Goal: Task Accomplishment & Management: Manage account settings

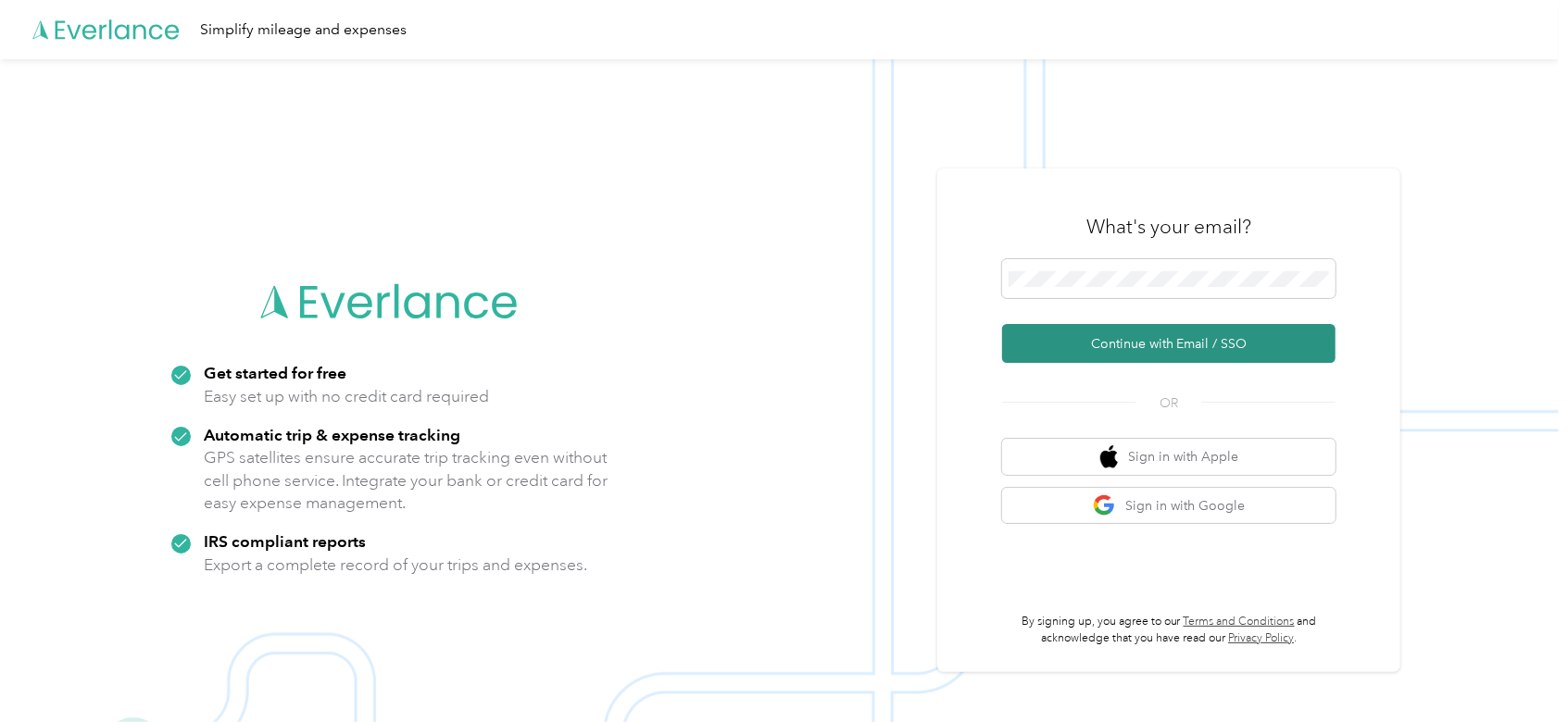
click at [1145, 325] on button "Continue with Email / SSO" at bounding box center [1169, 343] width 333 height 38
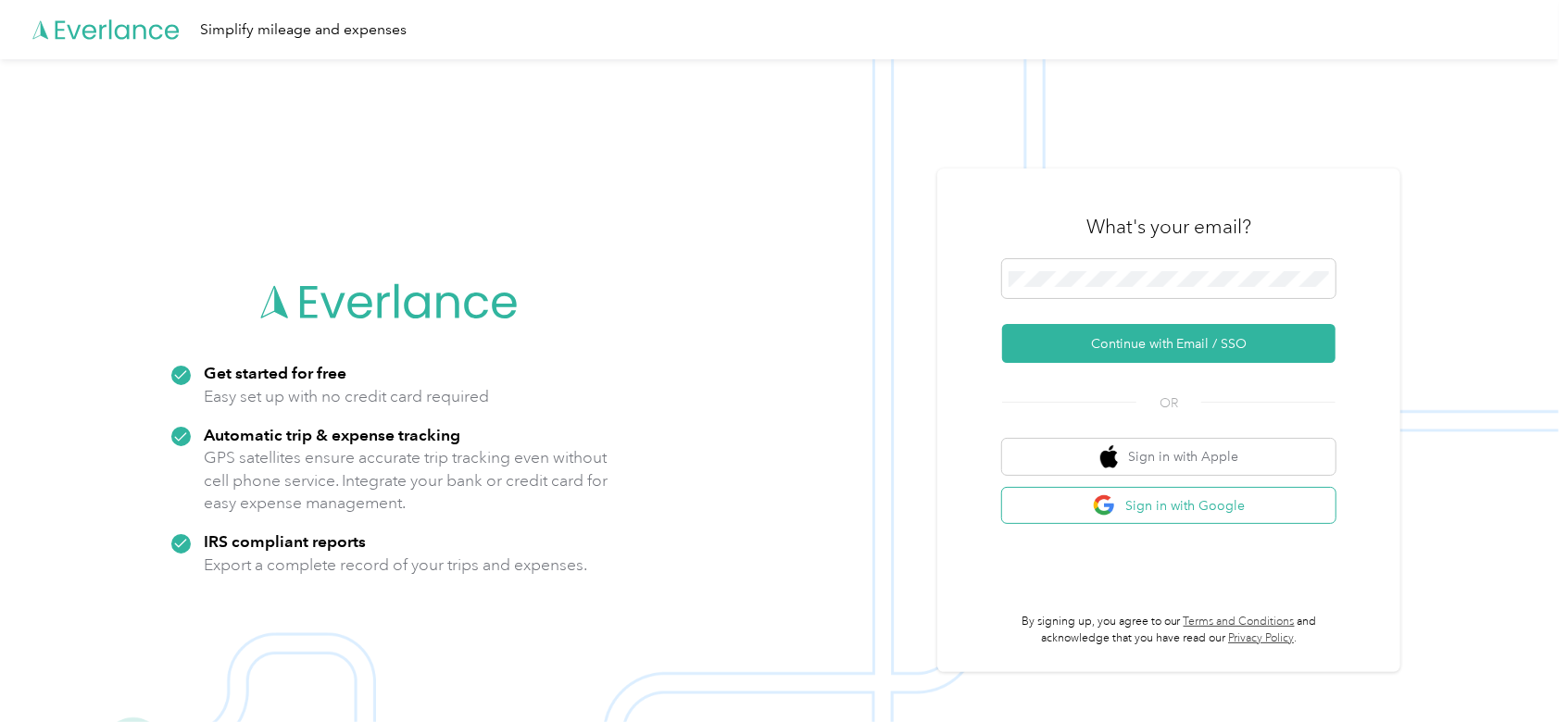
click at [1311, 508] on button "Sign in with Google" at bounding box center [1169, 505] width 333 height 36
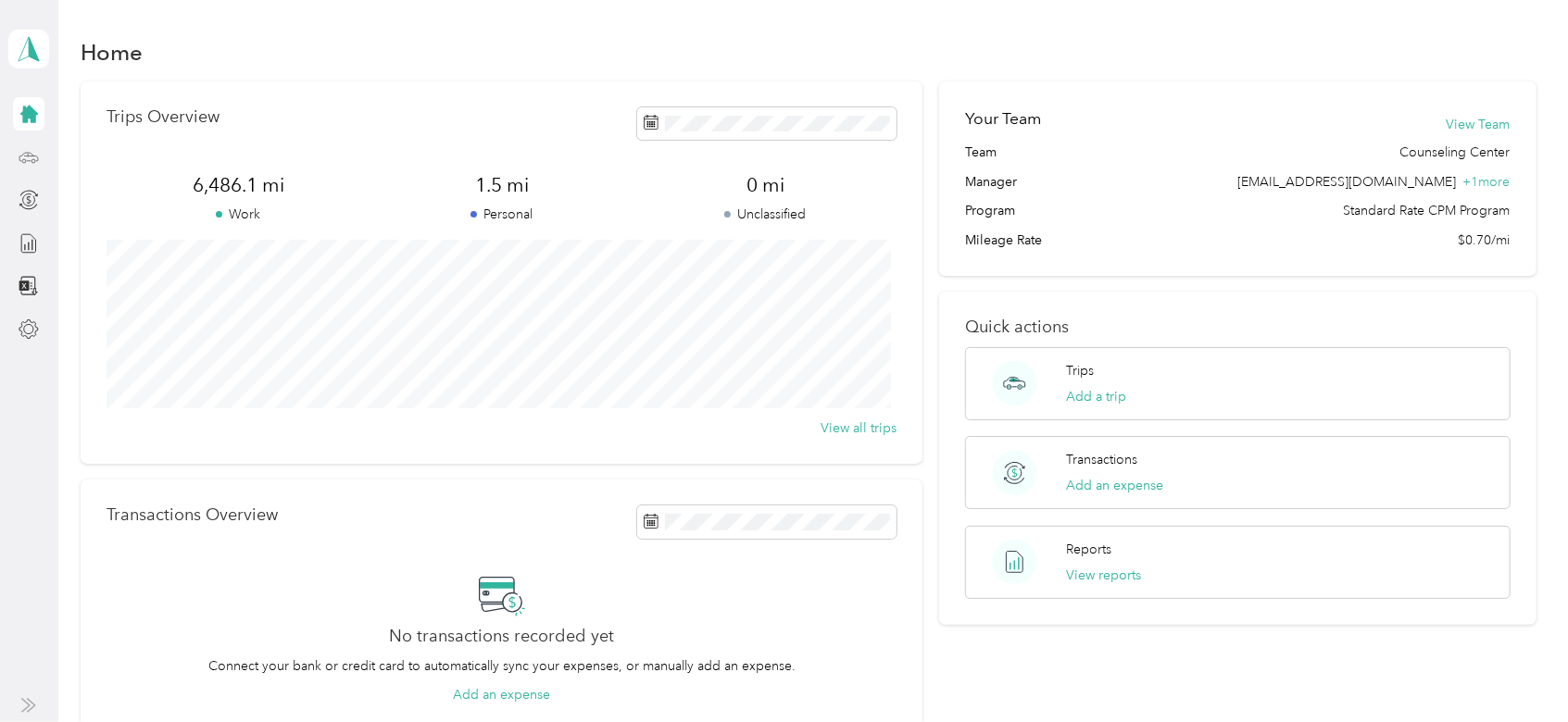
click at [34, 168] on div at bounding box center [29, 158] width 32 height 33
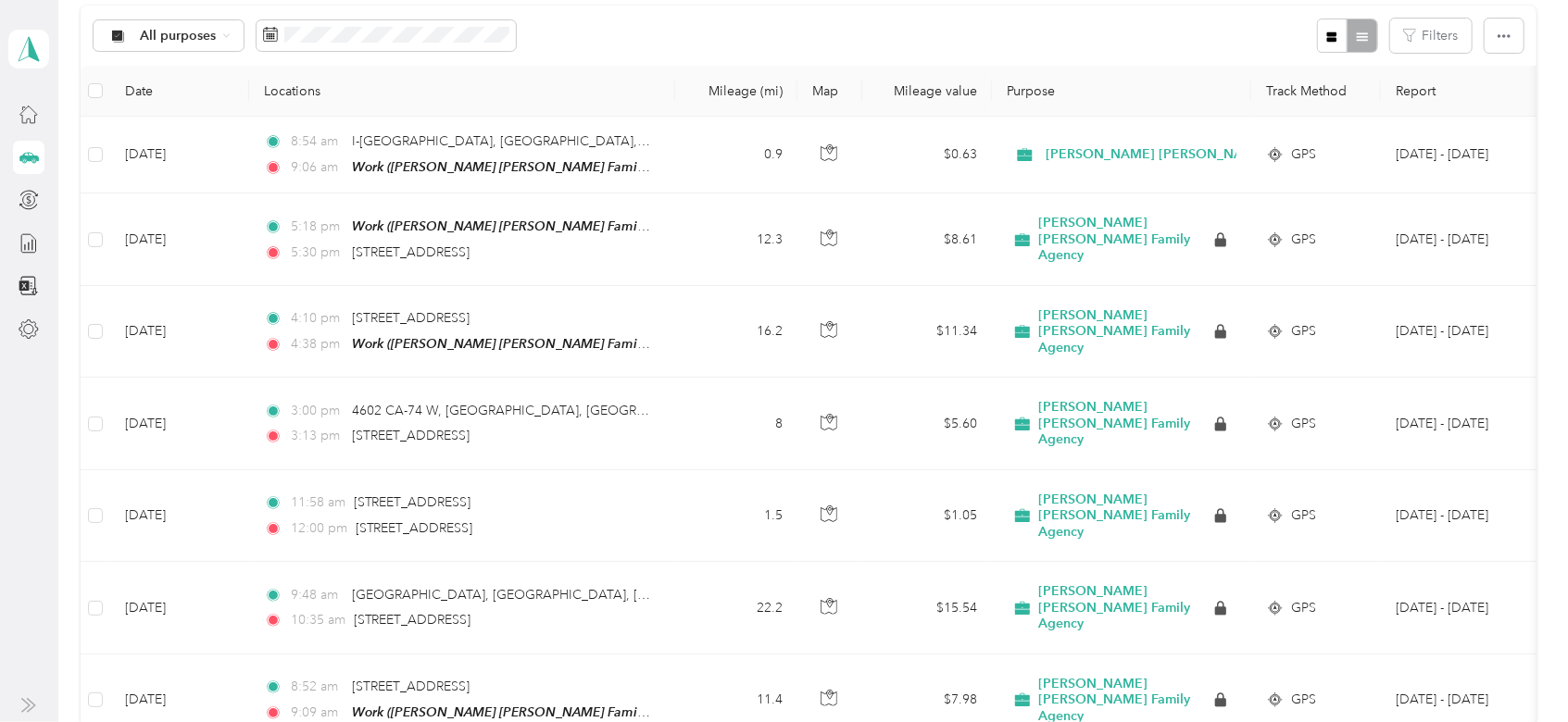
scroll to position [199, 0]
